Goal: Information Seeking & Learning: Learn about a topic

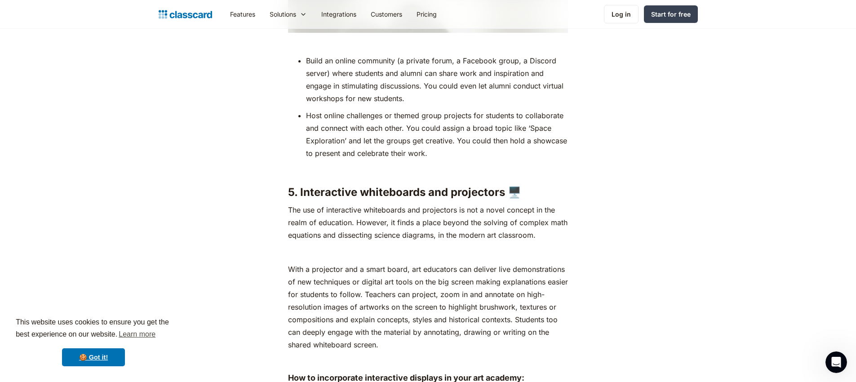
scroll to position [5580, 0]
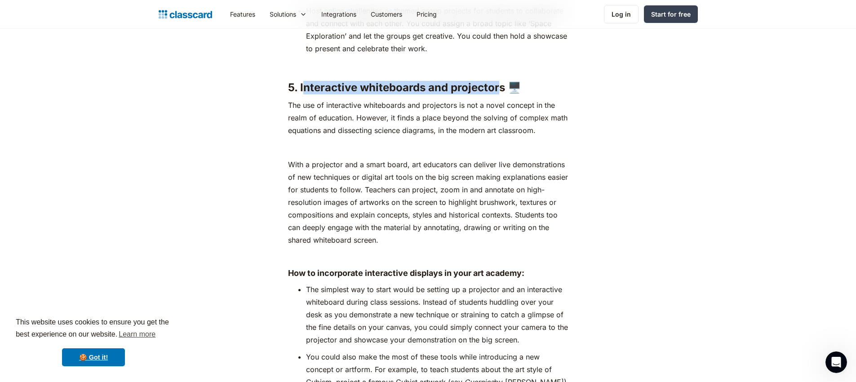
drag, startPoint x: 302, startPoint y: 61, endPoint x: 501, endPoint y: 64, distance: 198.7
click at [501, 81] on strong "5. Interactive whiteboards and projectors 🖥️" at bounding box center [404, 87] width 233 height 13
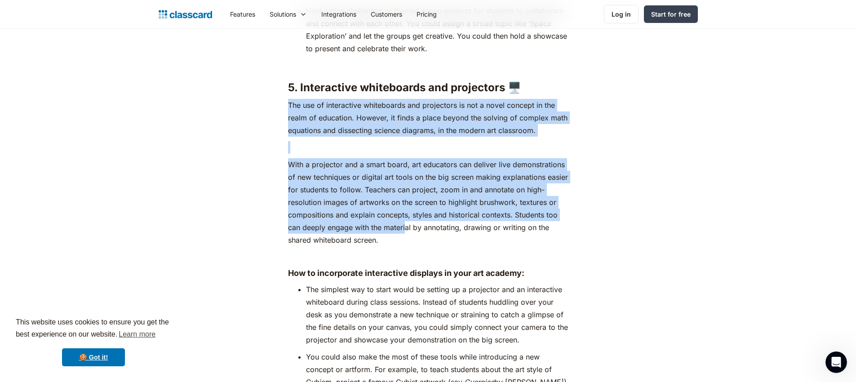
drag, startPoint x: 277, startPoint y: 84, endPoint x: 405, endPoint y: 205, distance: 176.8
click at [405, 205] on p "With a projector and a smart board, art educators can deliver live demonstratio…" at bounding box center [428, 202] width 280 height 88
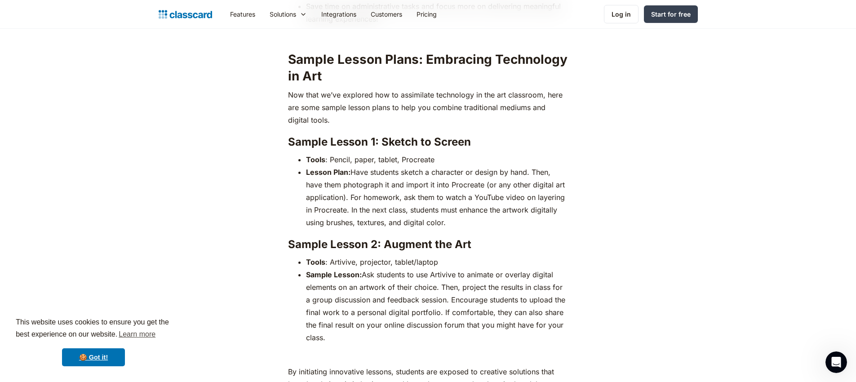
scroll to position [7388, 0]
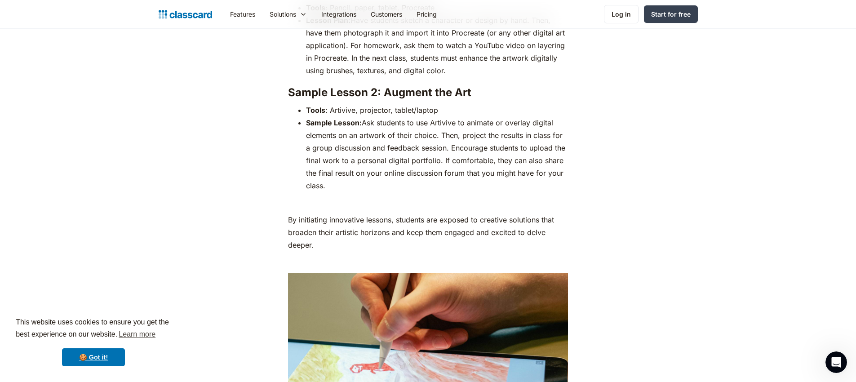
drag, startPoint x: 338, startPoint y: 78, endPoint x: 471, endPoint y: 157, distance: 155.4
click at [471, 157] on li "Sample Lesson: Ask students to use Artivive to animate or overlay digital eleme…" at bounding box center [437, 154] width 262 height 76
drag, startPoint x: 349, startPoint y: 90, endPoint x: 498, endPoint y: 156, distance: 162.6
click at [498, 156] on ul "Tools : Artivive, projector, tablet/laptop Sample Lesson: Ask students to use A…" at bounding box center [428, 148] width 280 height 88
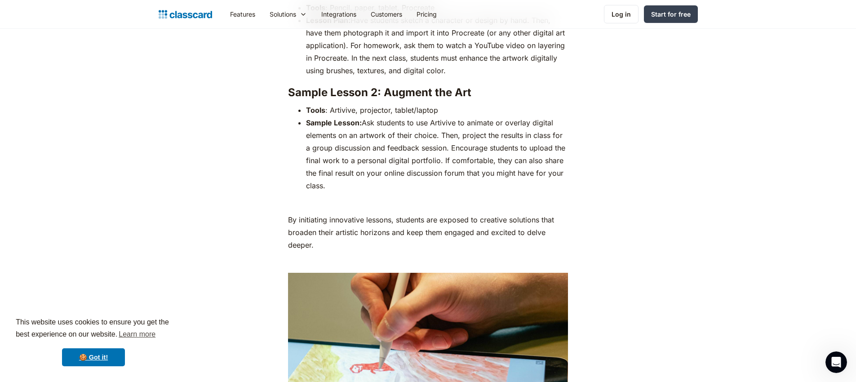
click at [498, 156] on li "Sample Lesson: Ask students to use Artivive to animate or overlay digital eleme…" at bounding box center [437, 154] width 262 height 76
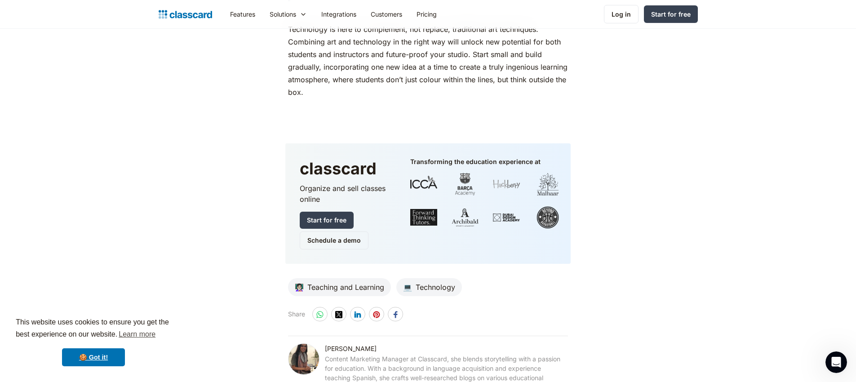
scroll to position [8036, 0]
